Goal: Task Accomplishment & Management: Complete application form

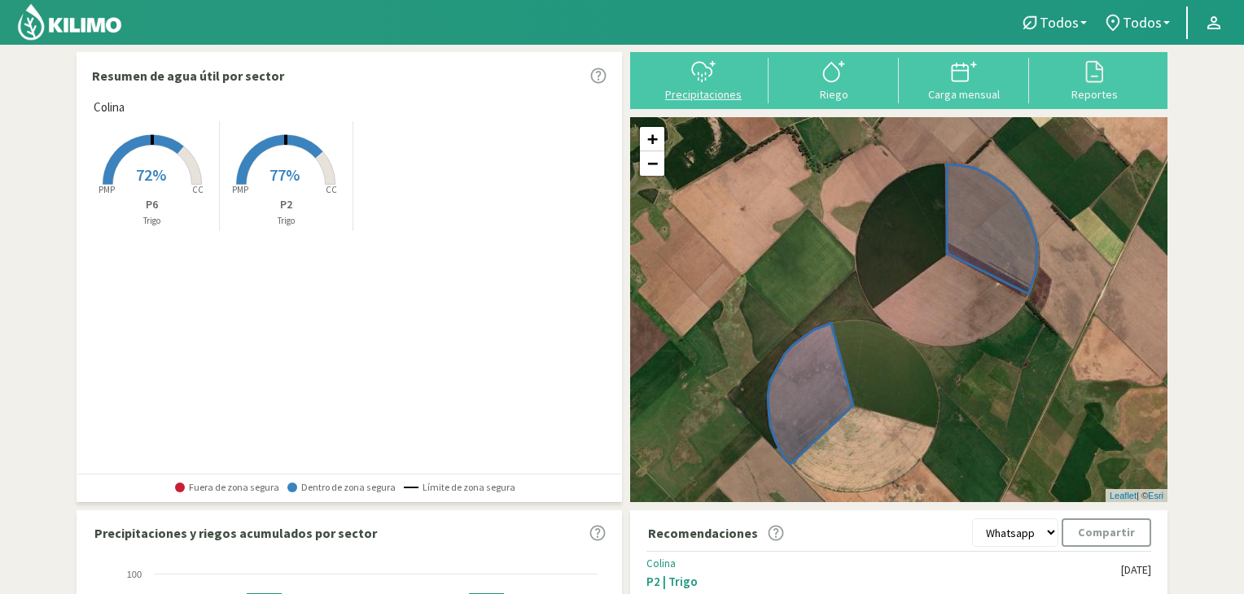
click at [709, 81] on icon at bounding box center [703, 72] width 26 height 26
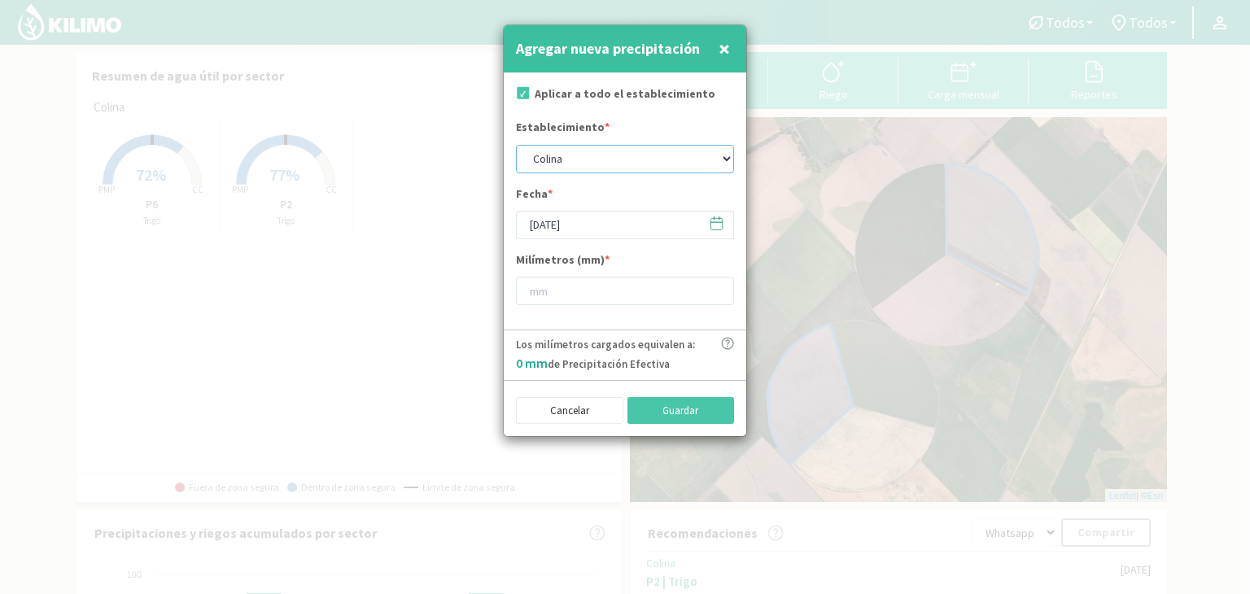
click at [589, 160] on select "Colina" at bounding box center [625, 159] width 218 height 28
click at [516, 145] on select "Colina" at bounding box center [625, 159] width 218 height 28
click at [588, 223] on input "[DATE]" at bounding box center [625, 225] width 218 height 28
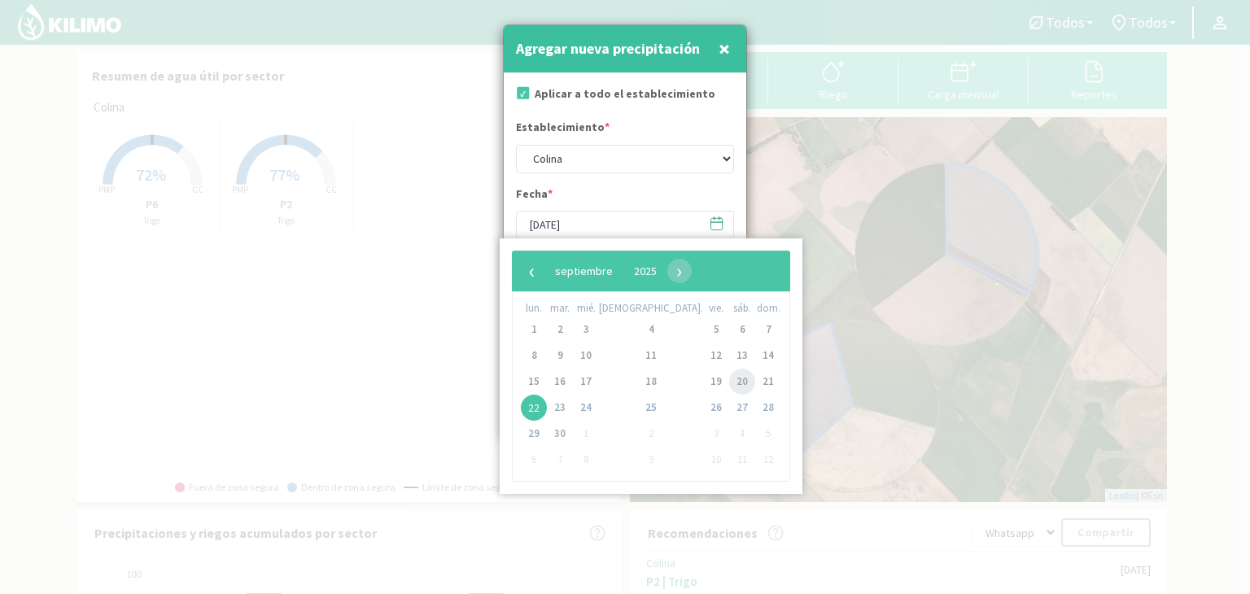
click at [729, 388] on span "20" at bounding box center [742, 382] width 26 height 26
type input "[DATE]"
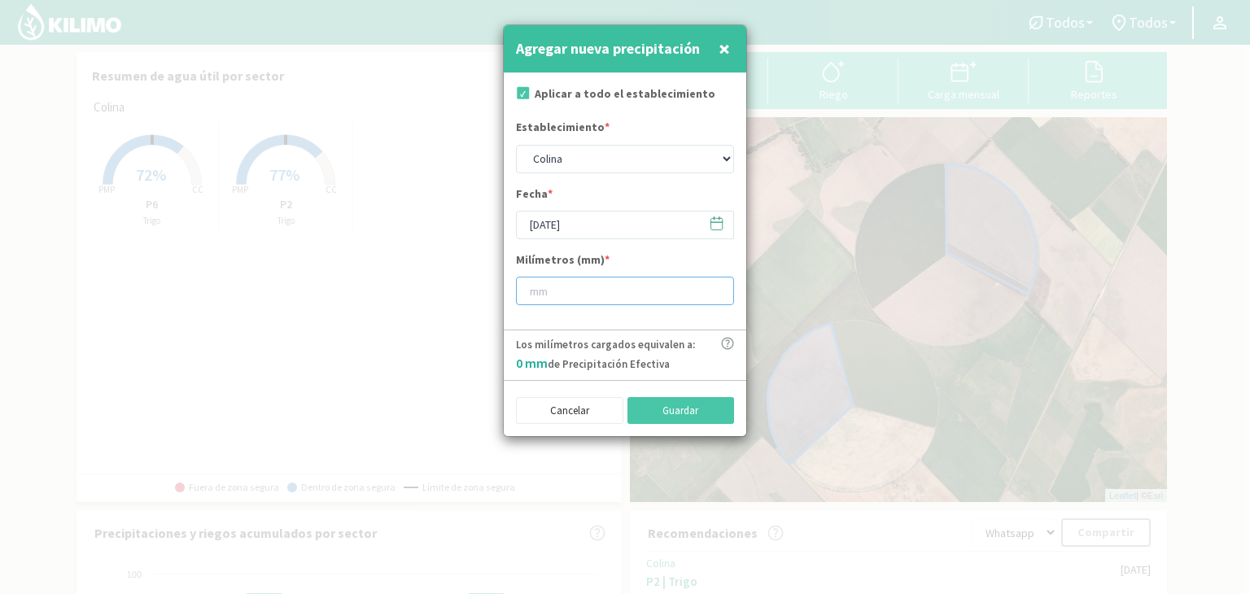
click at [565, 295] on input "number" at bounding box center [625, 291] width 218 height 28
type input "48"
click at [671, 409] on button "Guardar" at bounding box center [680, 411] width 107 height 28
type input "[DATE]"
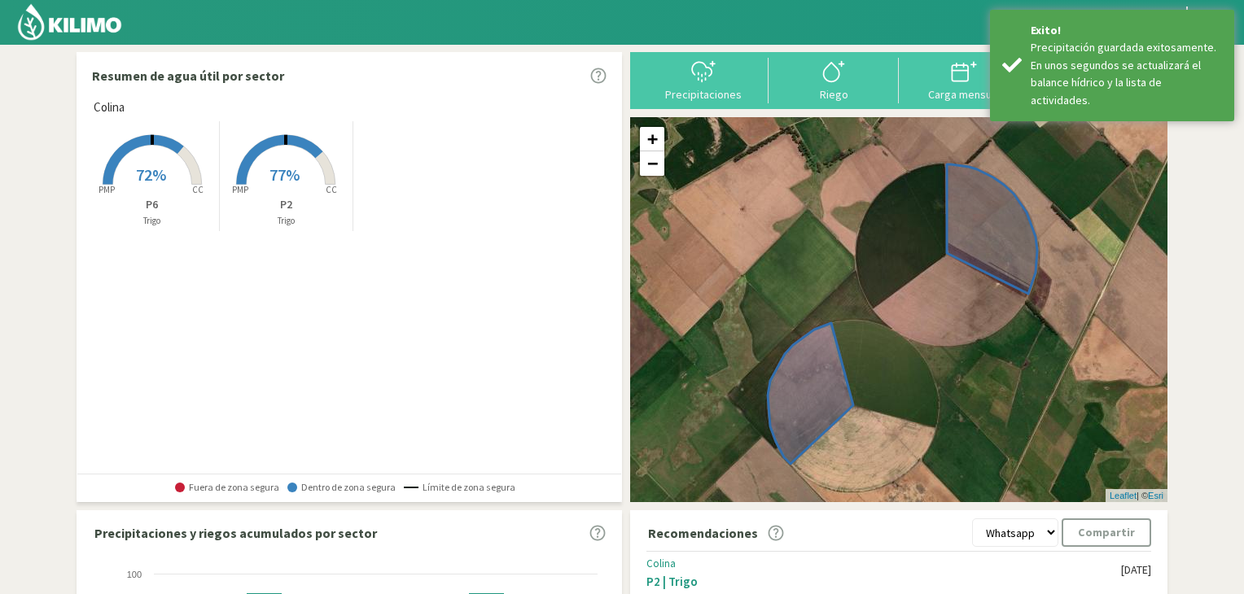
click at [28, 27] on img at bounding box center [69, 21] width 107 height 39
